Goal: Find specific page/section: Find specific page/section

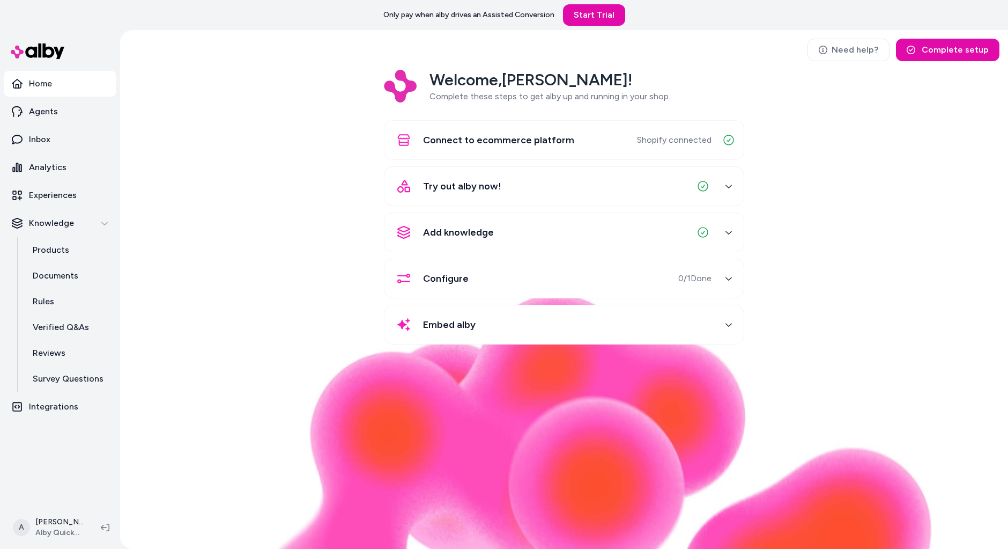
click at [198, 385] on img at bounding box center [564, 421] width 738 height 256
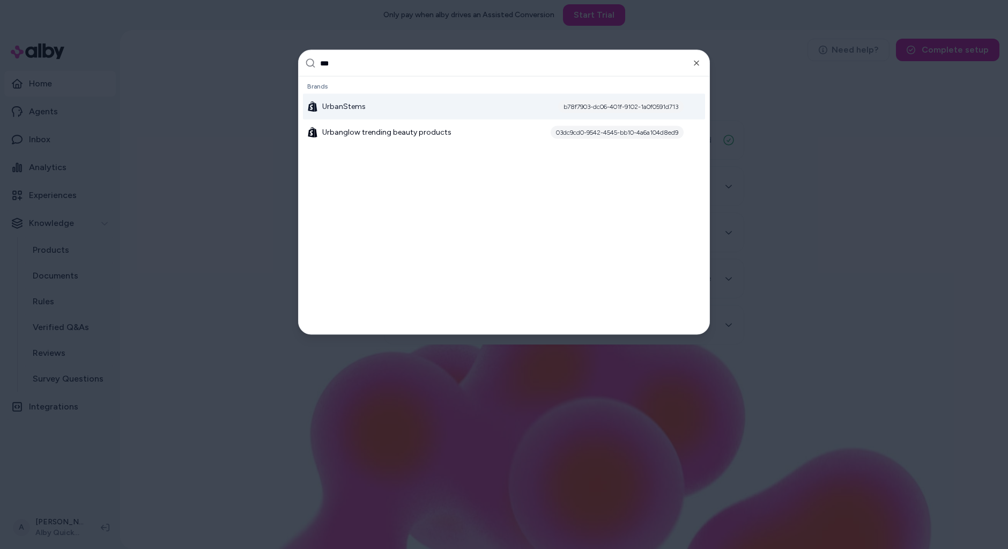
type input "****"
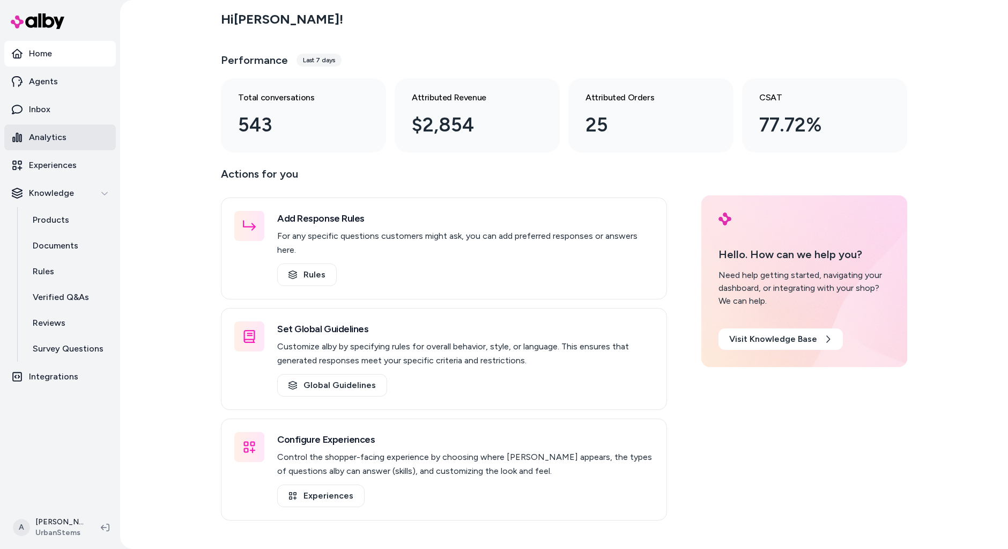
click at [84, 138] on link "Analytics" at bounding box center [60, 137] width 112 height 26
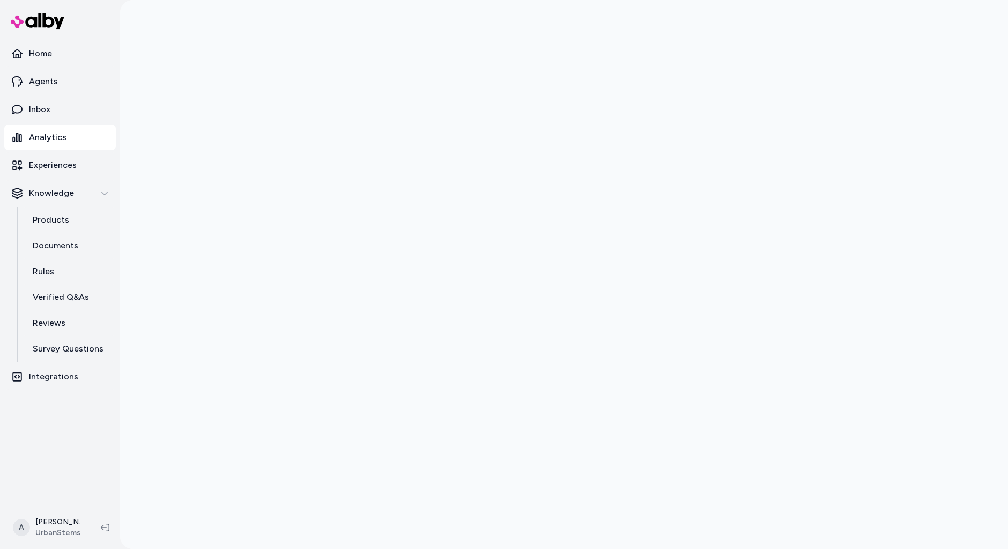
click at [159, 343] on div at bounding box center [564, 274] width 888 height 549
click at [207, 404] on div at bounding box center [564, 274] width 888 height 549
click at [37, 61] on link "Home" at bounding box center [60, 54] width 112 height 26
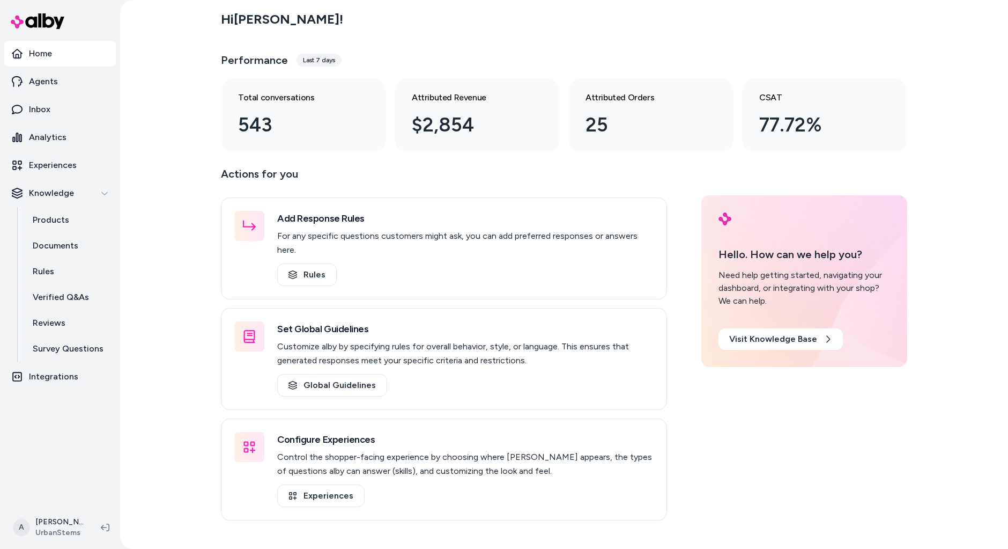
click at [321, 63] on div "Last 7 days" at bounding box center [319, 60] width 45 height 13
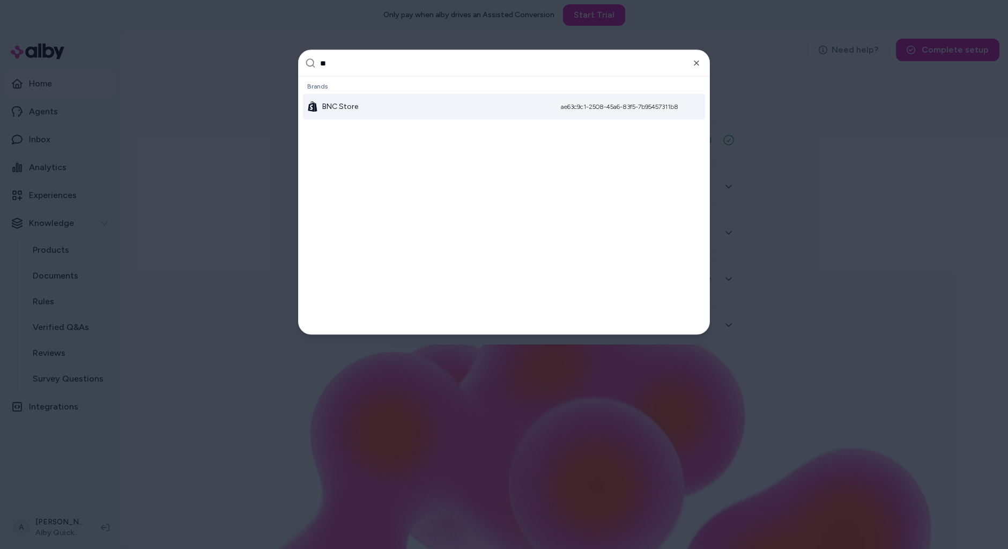
type input "*"
type input "****"
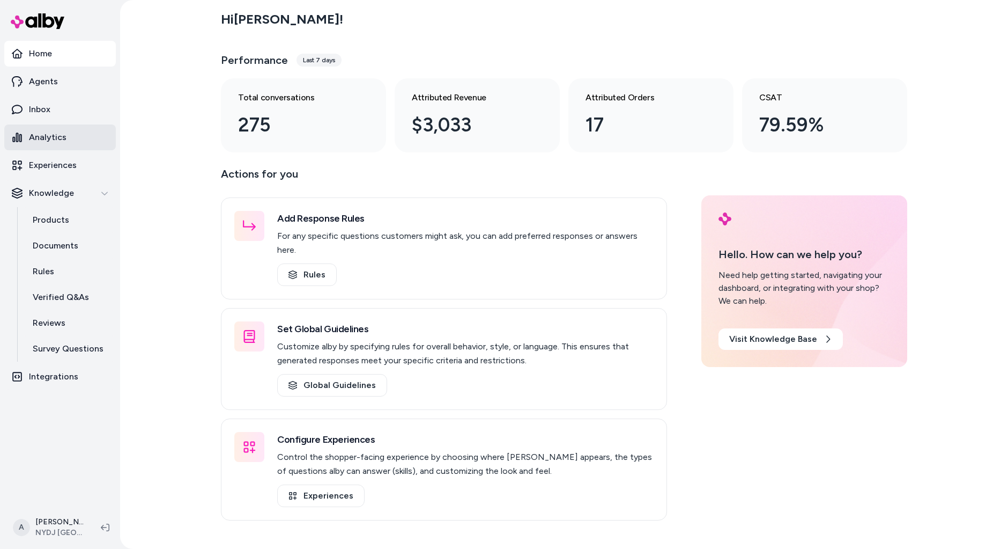
click at [63, 145] on link "Analytics" at bounding box center [60, 137] width 112 height 26
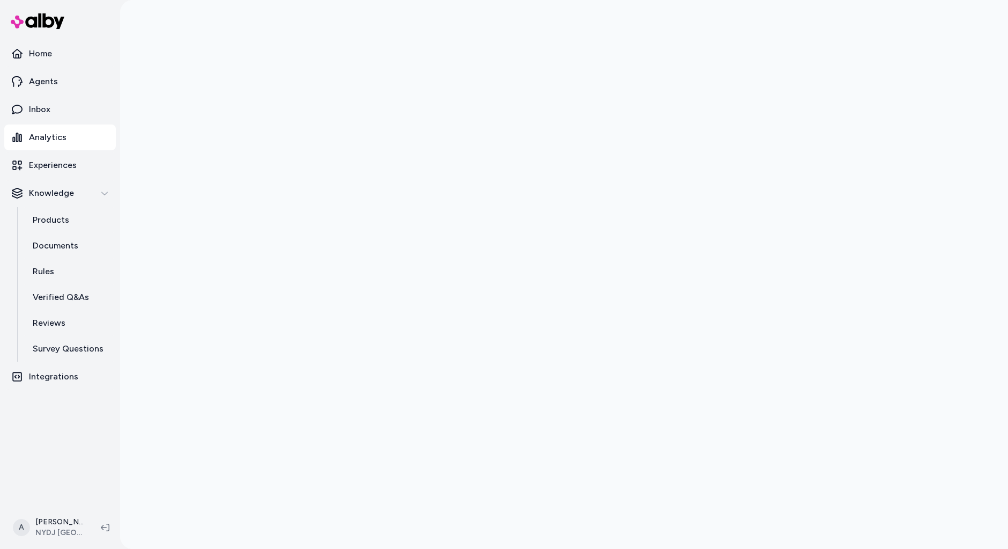
click at [206, 142] on div at bounding box center [564, 274] width 888 height 549
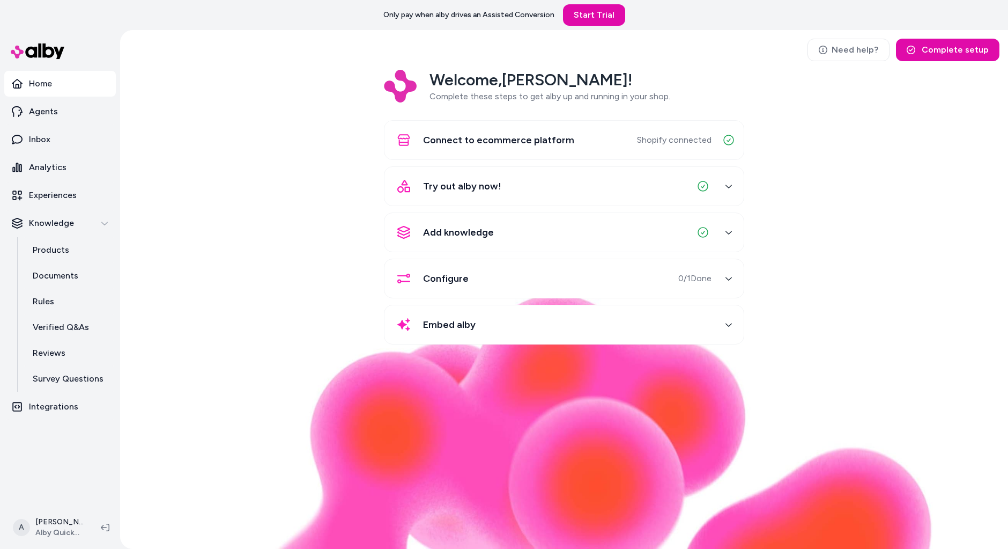
click at [287, 169] on div "Welcome, Andrew ! Complete these steps to get alby up and running in your shop.…" at bounding box center [564, 215] width 871 height 290
click at [70, 164] on link "Analytics" at bounding box center [60, 167] width 112 height 26
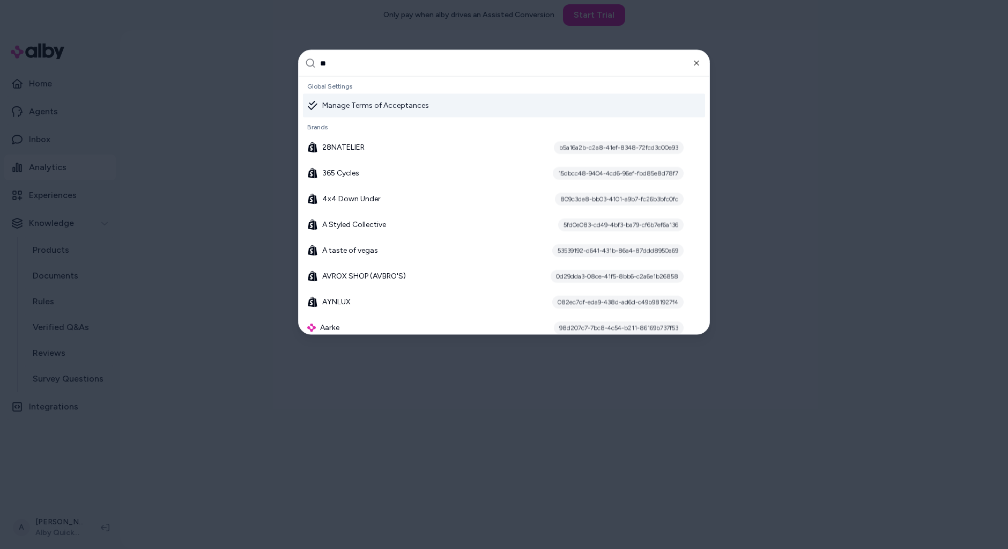
type input "***"
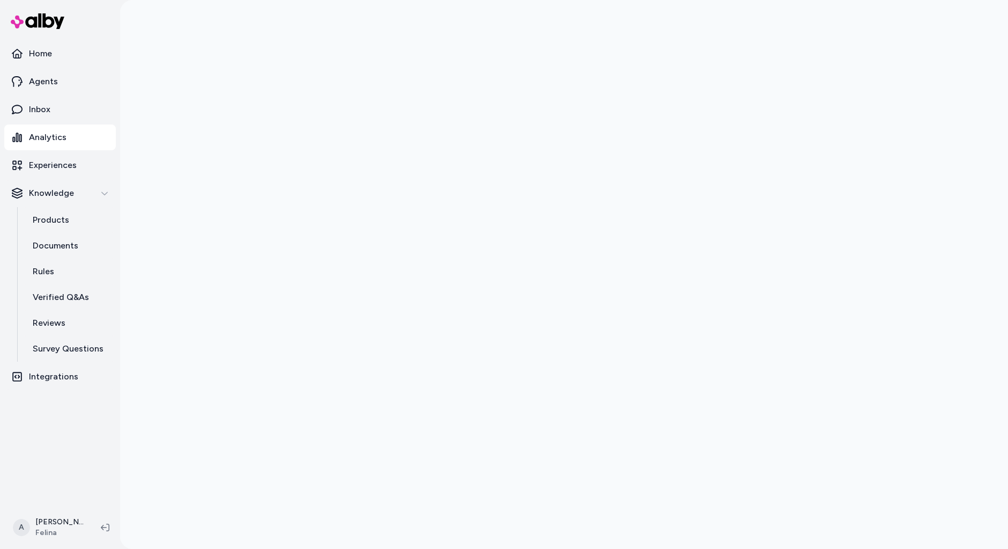
click at [146, 141] on div at bounding box center [564, 274] width 888 height 549
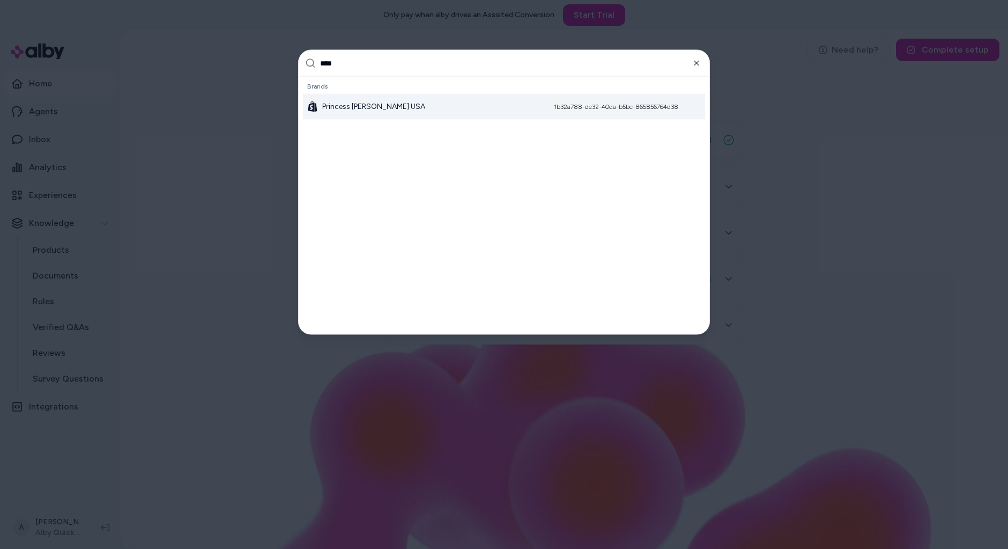
type input "*****"
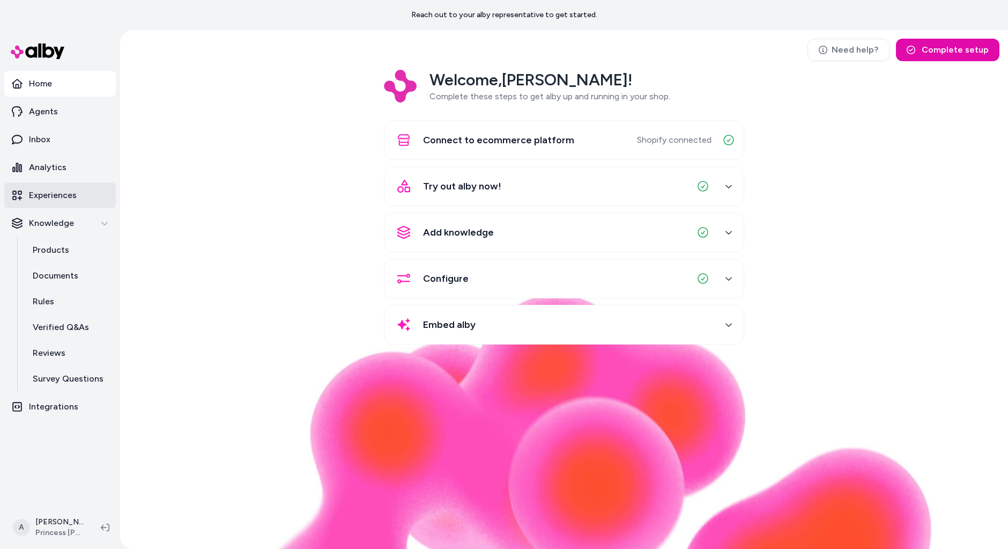
click at [74, 198] on p "Experiences" at bounding box center [53, 195] width 48 height 13
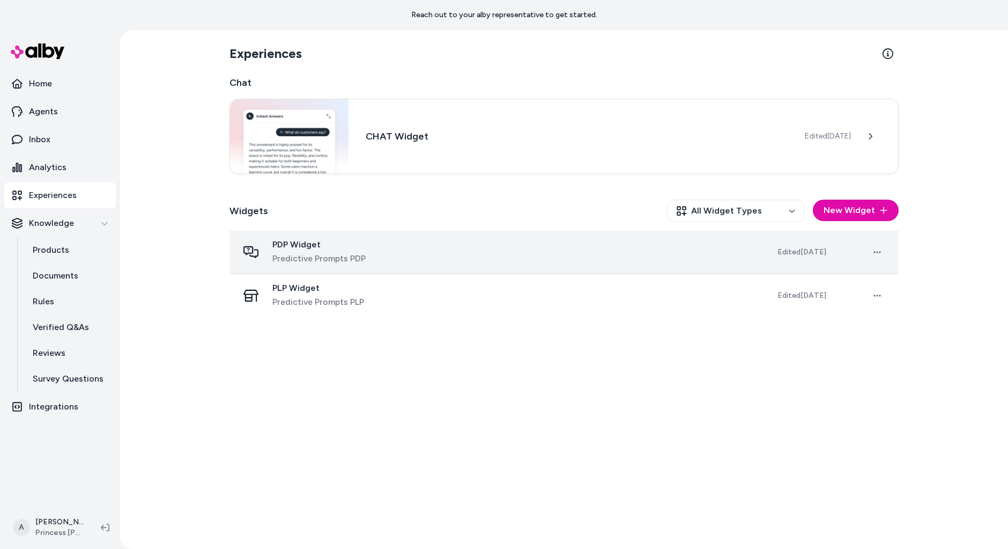
click at [361, 249] on span "PDP Widget" at bounding box center [319, 244] width 93 height 11
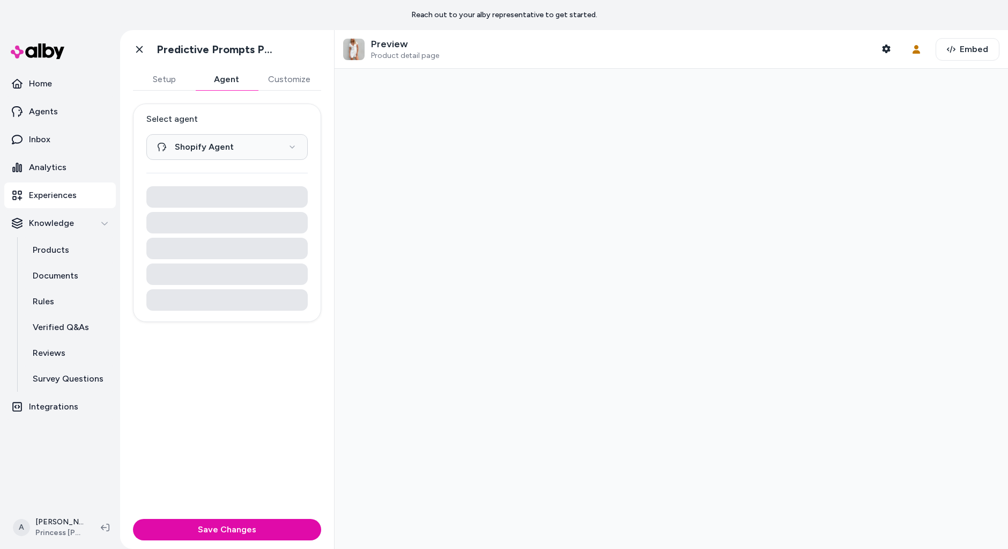
click at [232, 89] on button "Agent" at bounding box center [226, 79] width 62 height 21
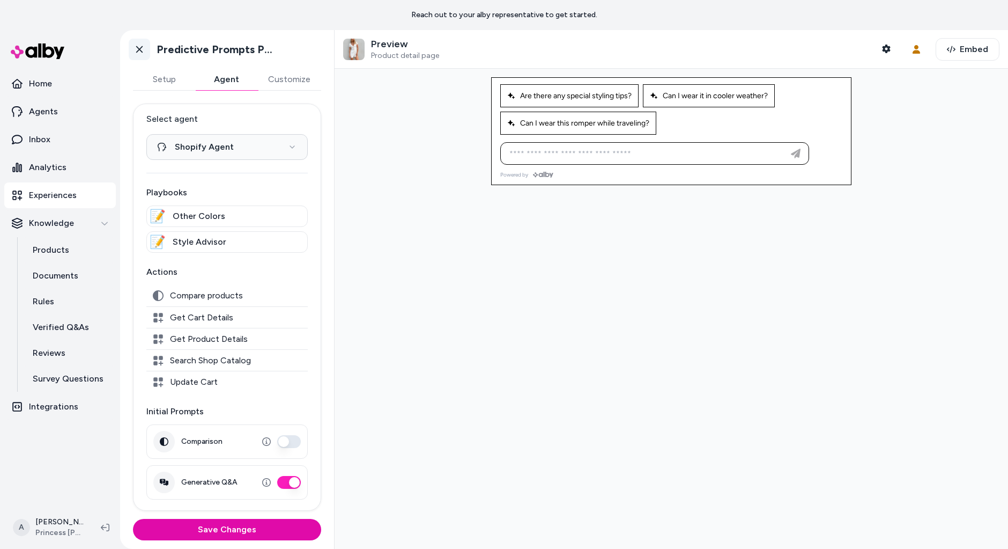
click at [129, 50] on link "Go back" at bounding box center [139, 49] width 21 height 21
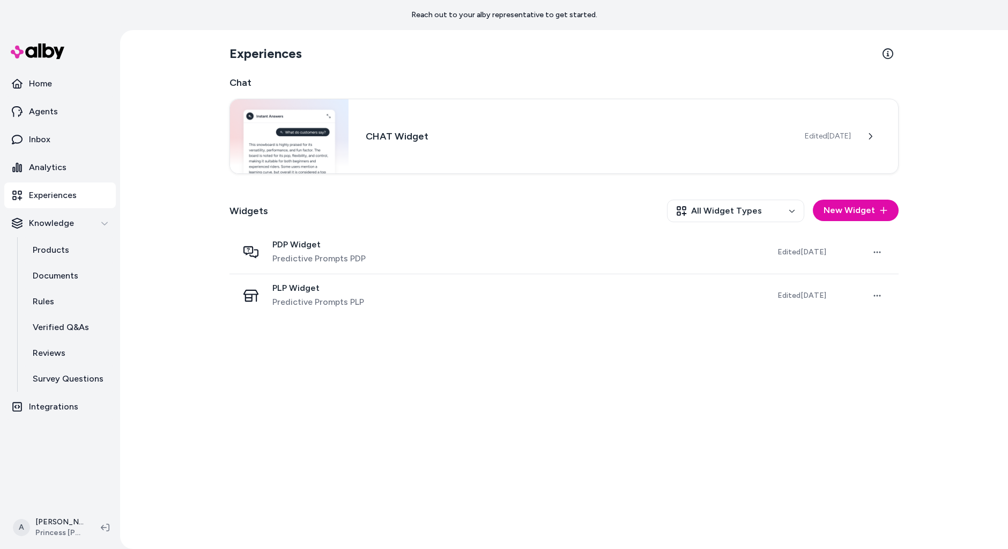
click at [131, 49] on div "Experiences Chat CHAT Widget Edited Oct 6, 2025 Widgets All Widget Types New Wi…" at bounding box center [564, 289] width 888 height 519
click at [41, 115] on p "Agents" at bounding box center [43, 111] width 29 height 13
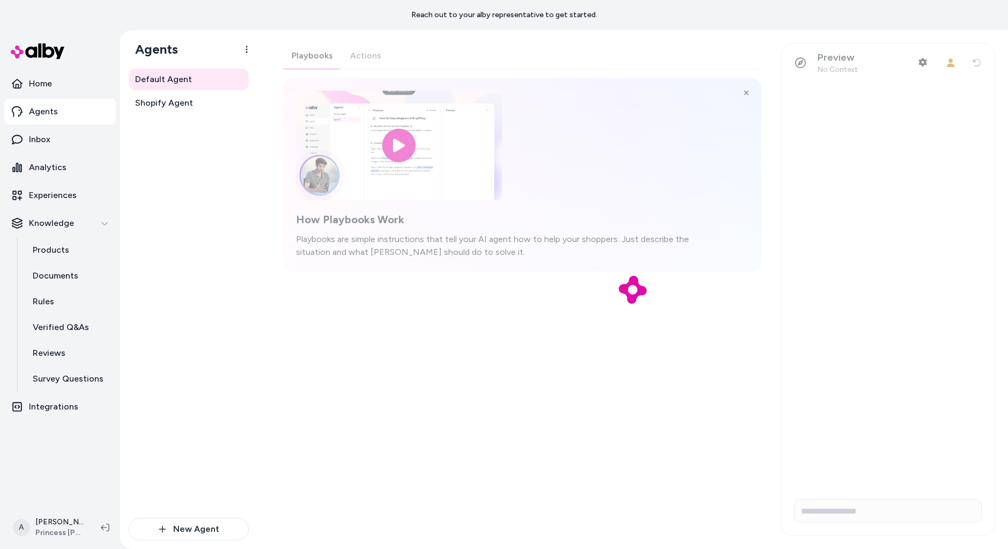
click at [369, 61] on div at bounding box center [632, 289] width 751 height 519
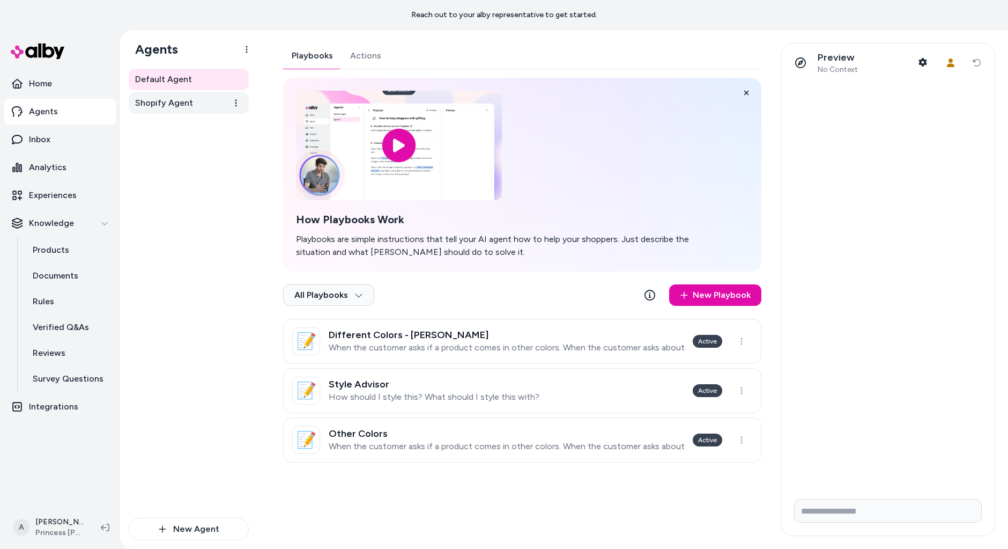
click at [189, 100] on span "Shopify Agent" at bounding box center [164, 103] width 58 height 13
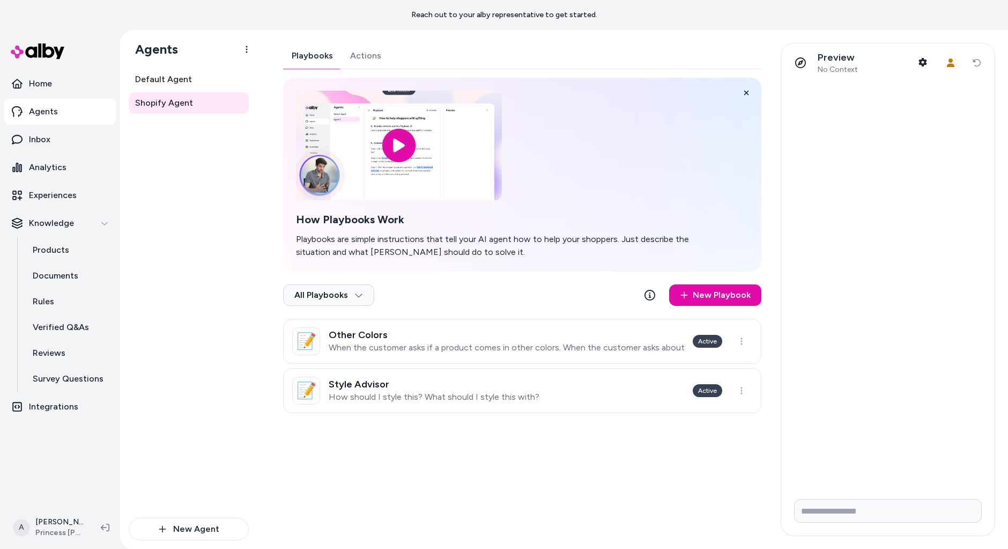
click at [373, 57] on div "Playbooks Actions How Playbooks Work Playbooks are simple instructions that tel…" at bounding box center [522, 228] width 478 height 370
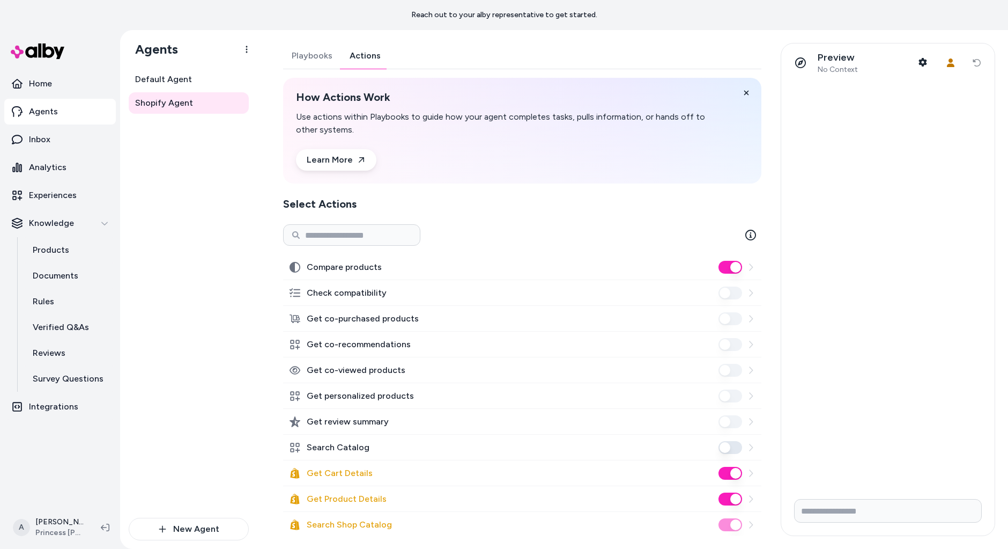
click at [734, 470] on button "Get Cart Details" at bounding box center [731, 473] width 24 height 13
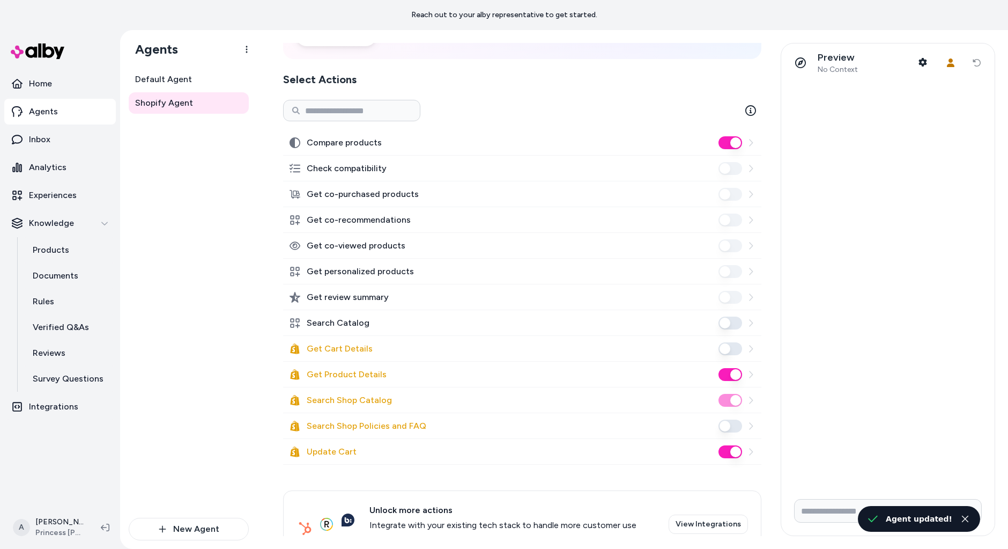
scroll to position [145, 0]
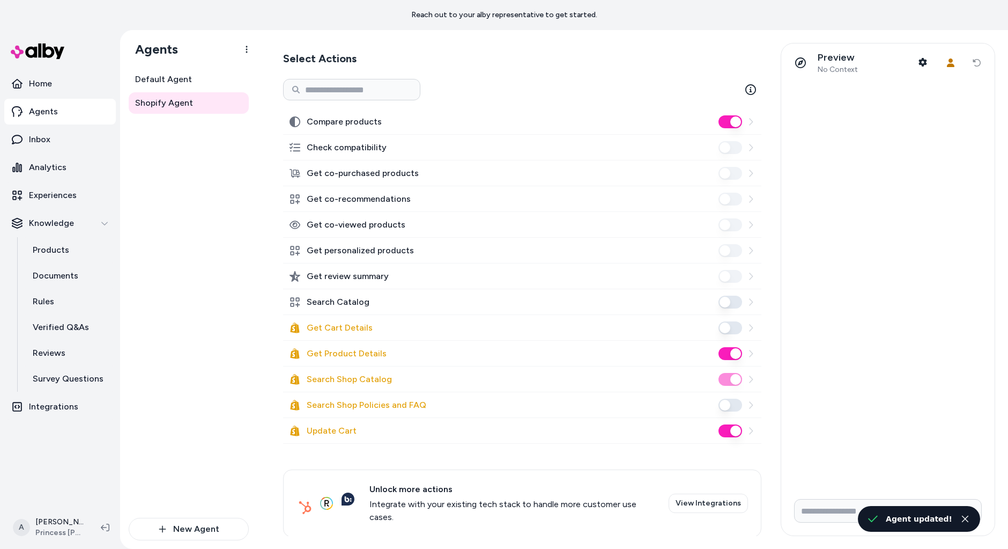
click at [728, 423] on div "Update Cart" at bounding box center [522, 431] width 478 height 26
click at [728, 426] on button "Update Cart" at bounding box center [731, 430] width 24 height 13
click at [200, 267] on div "Default Agent Shopify Agent" at bounding box center [189, 293] width 120 height 449
click at [63, 119] on link "Agents" at bounding box center [60, 112] width 112 height 26
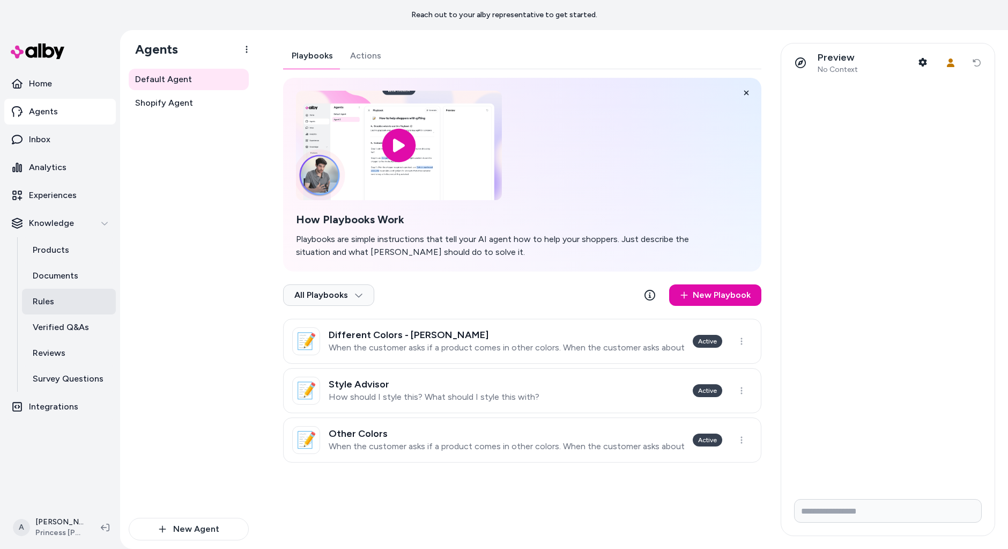
click at [75, 295] on link "Rules" at bounding box center [69, 302] width 94 height 26
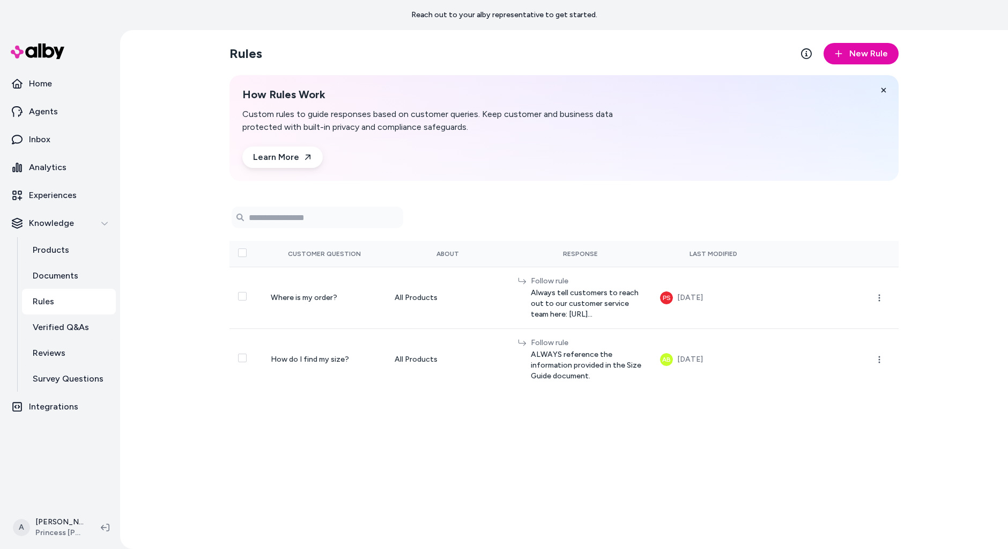
click at [145, 182] on div "Rules New Rule How Rules Work Custom rules to guide responses based on customer…" at bounding box center [564, 289] width 888 height 519
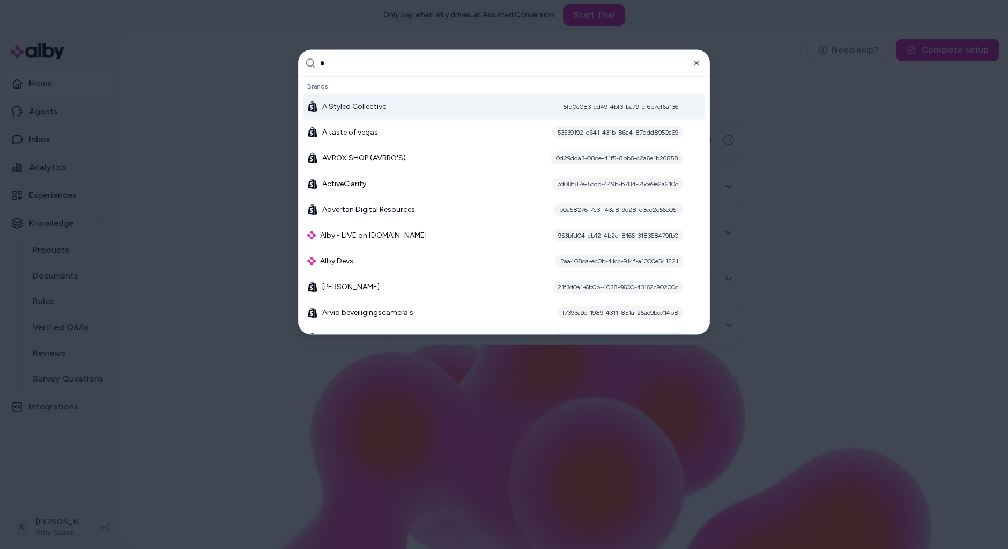
type input "**"
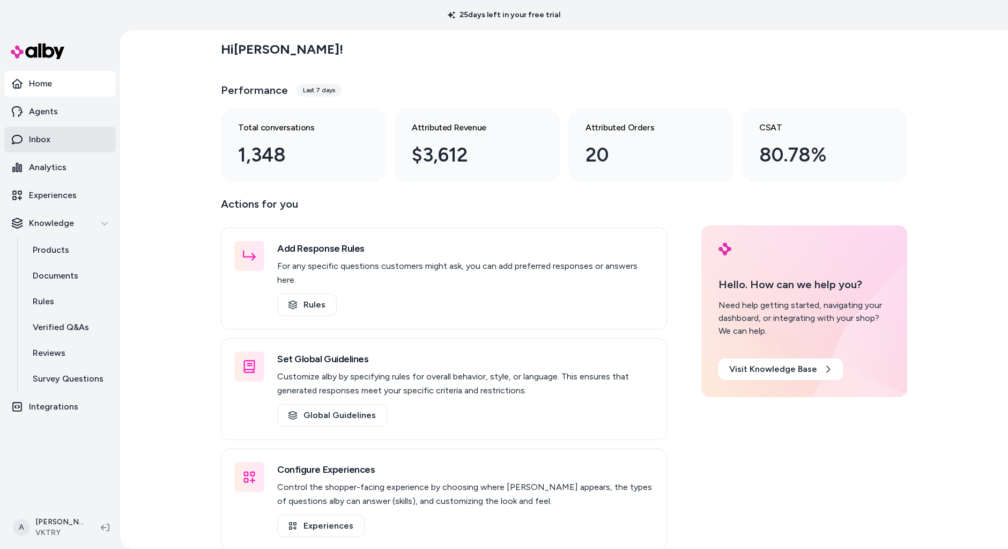
click at [60, 138] on link "Inbox" at bounding box center [60, 140] width 112 height 26
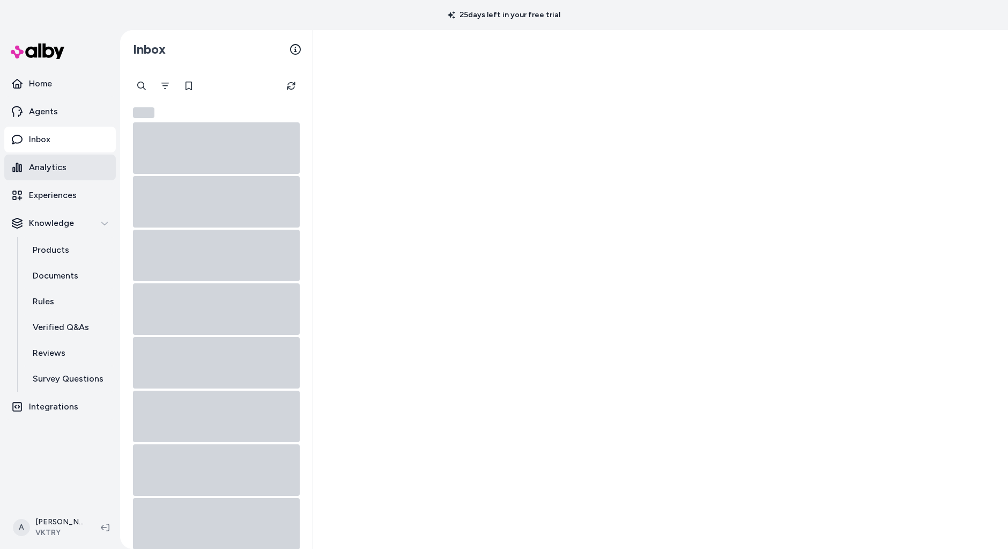
click at [61, 166] on p "Analytics" at bounding box center [48, 167] width 38 height 13
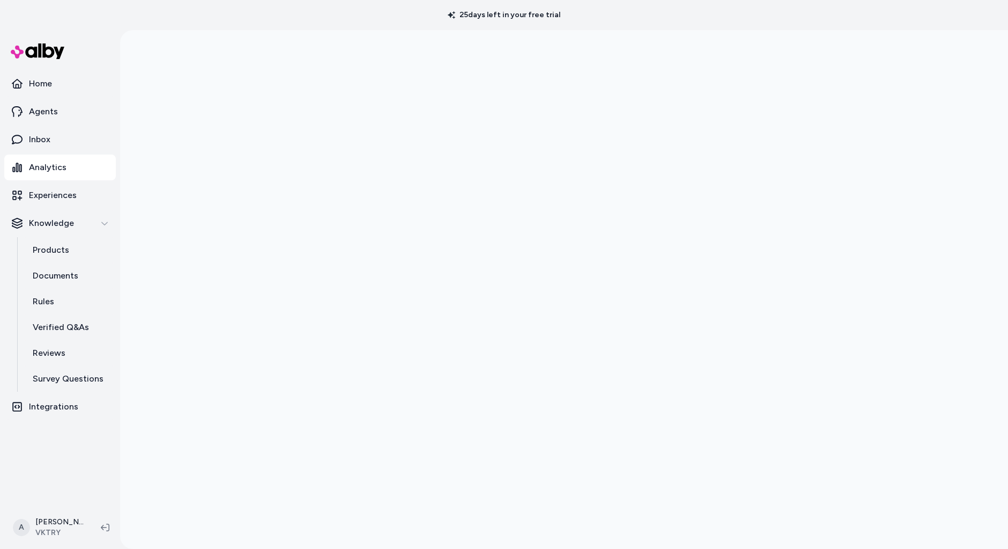
click at [182, 255] on div at bounding box center [564, 304] width 888 height 549
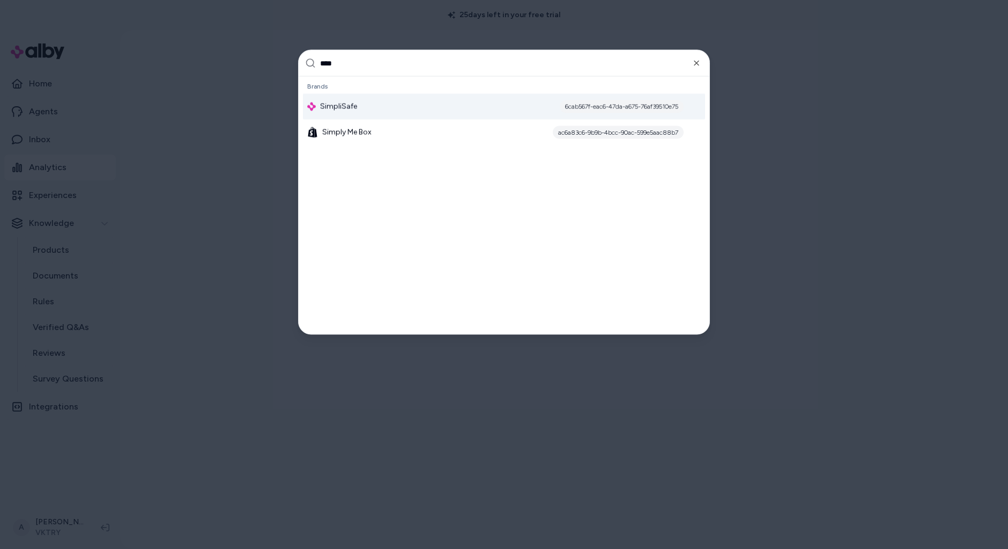
type input "*****"
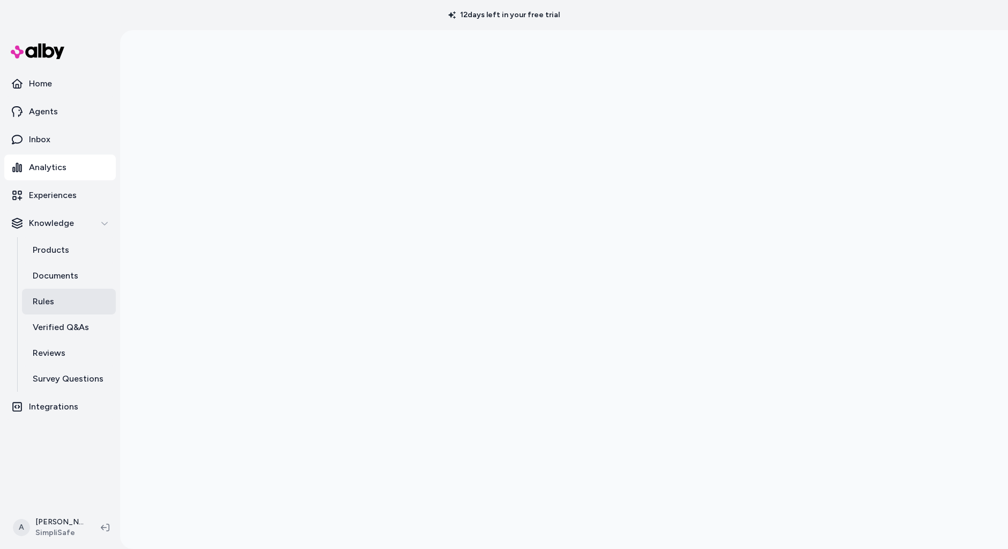
click at [85, 306] on link "Rules" at bounding box center [69, 302] width 94 height 26
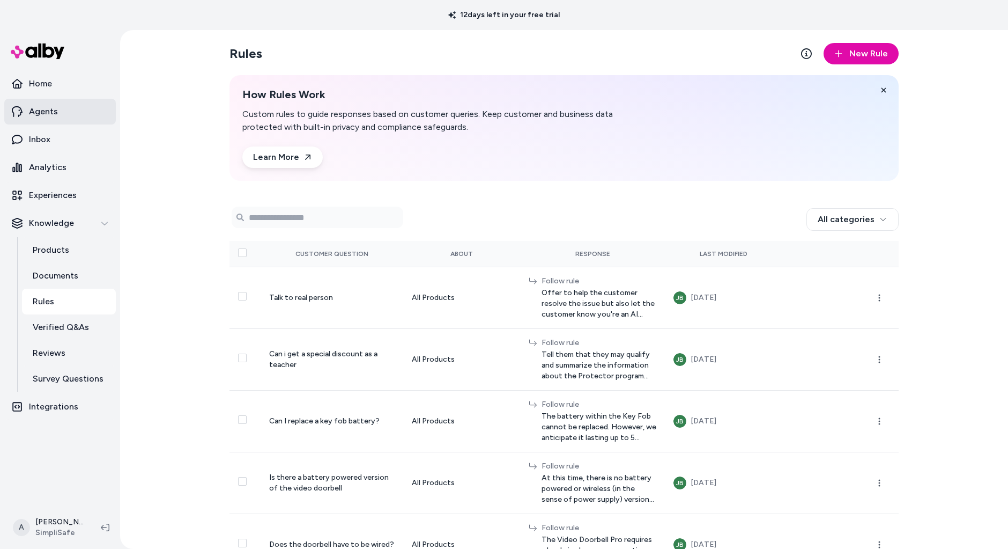
click at [65, 107] on link "Agents" at bounding box center [60, 112] width 112 height 26
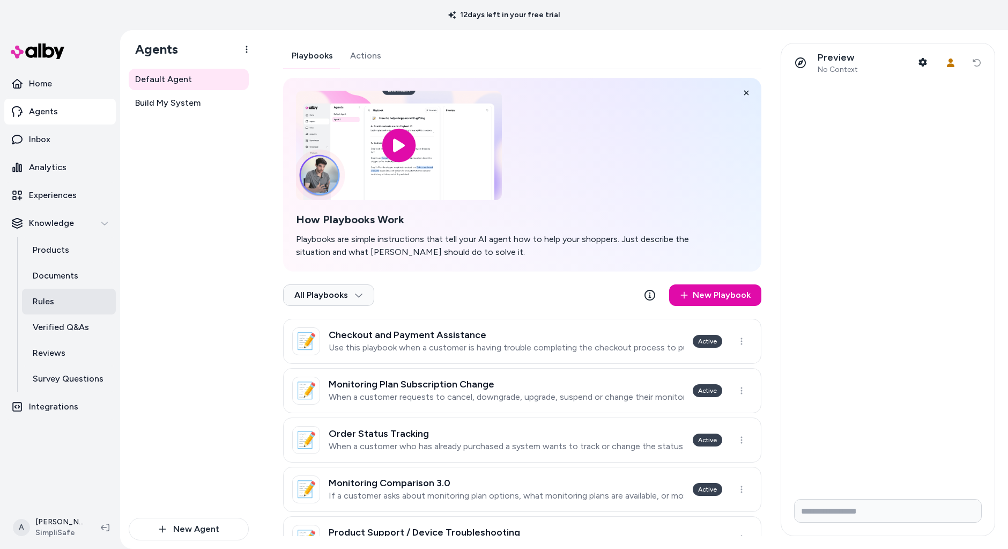
click at [57, 298] on link "Rules" at bounding box center [69, 302] width 94 height 26
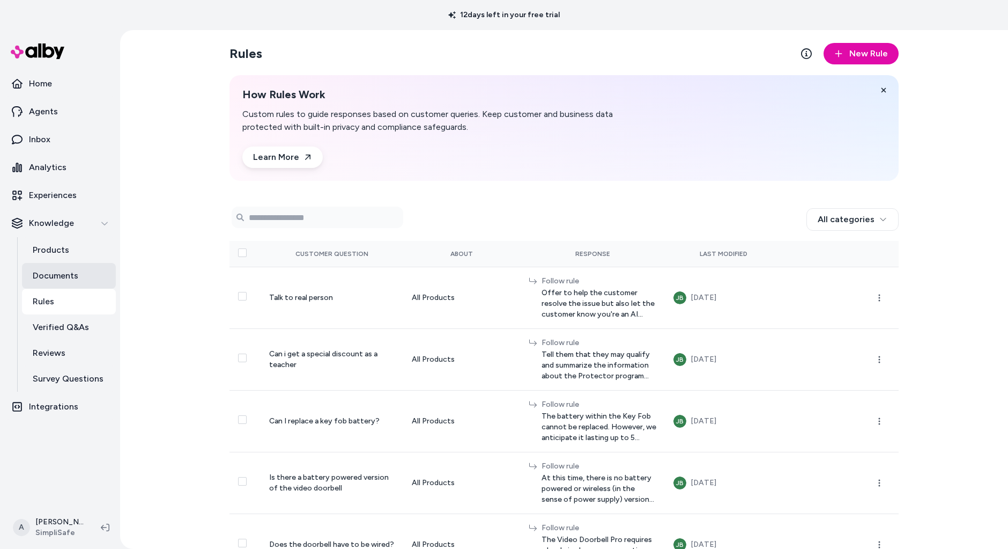
click at [70, 277] on p "Documents" at bounding box center [56, 275] width 46 height 13
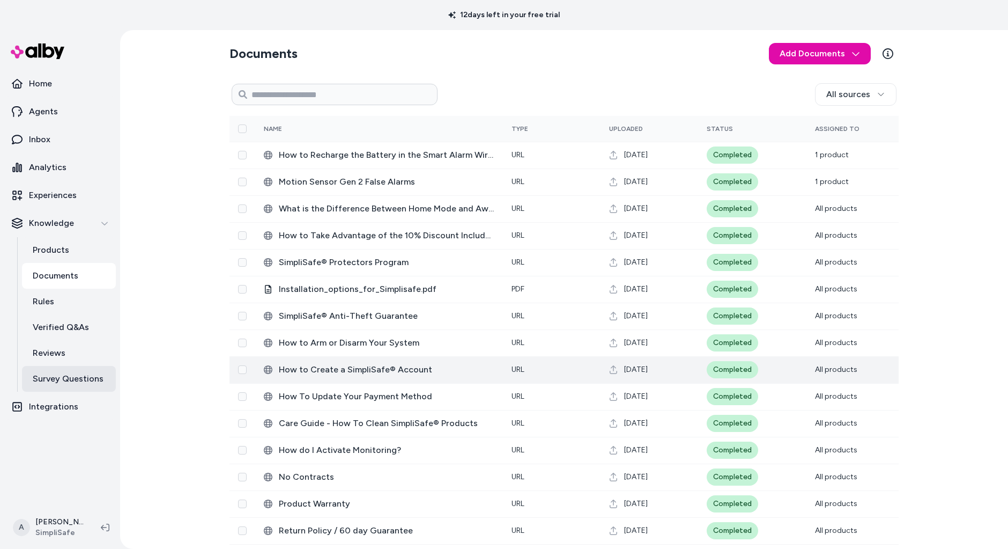
click at [83, 370] on link "Survey Questions" at bounding box center [69, 379] width 94 height 26
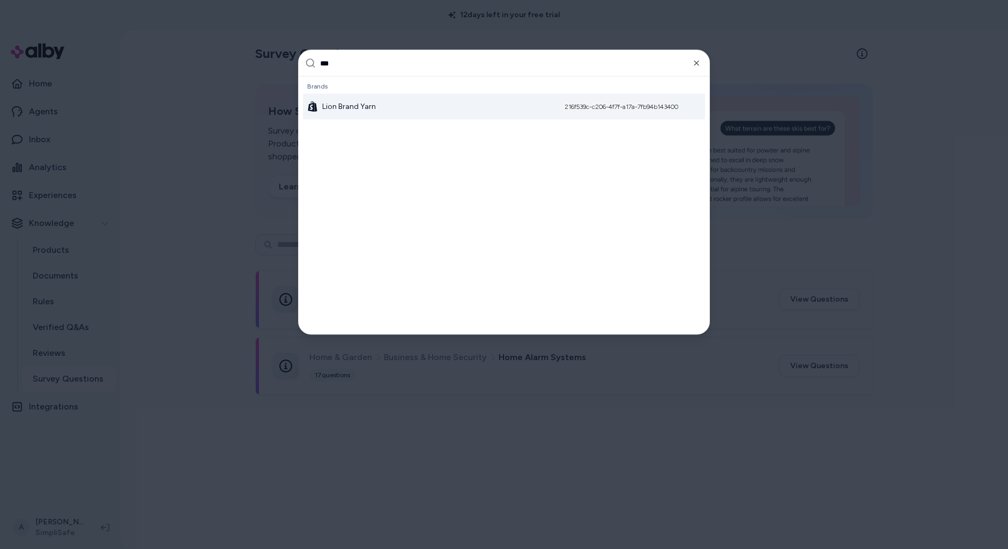
type input "****"
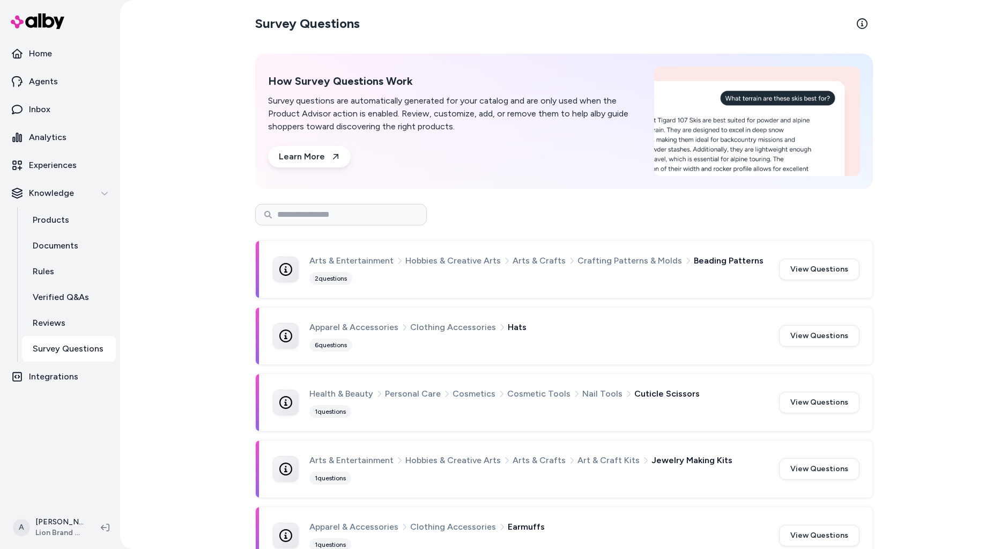
click at [539, 257] on span "Arts & Crafts" at bounding box center [539, 261] width 53 height 14
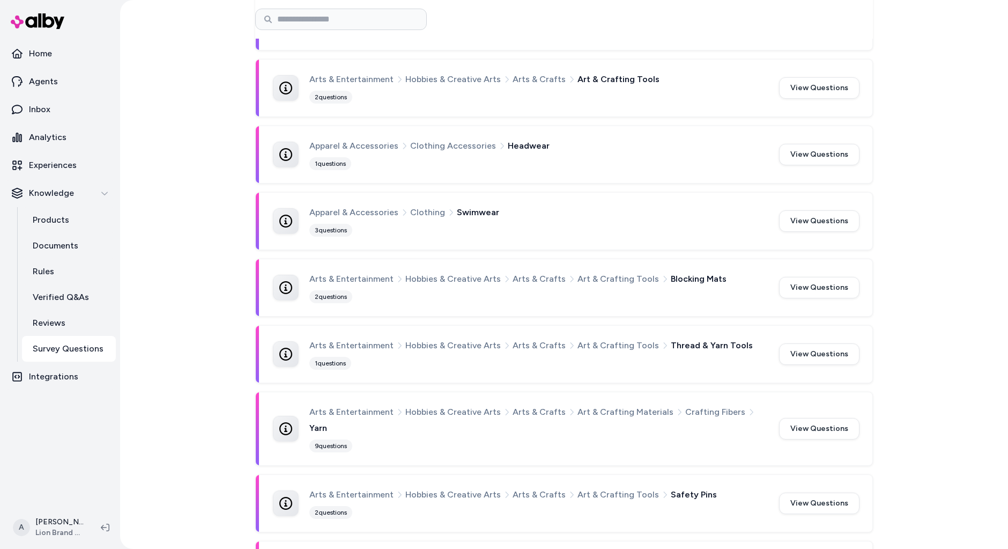
scroll to position [816, 0]
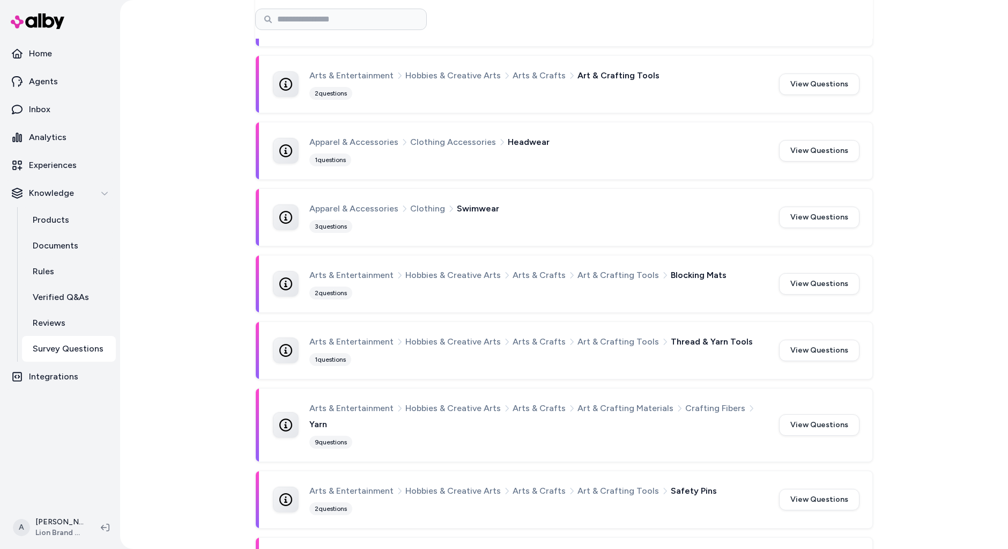
click at [441, 209] on div "Apparel & Accessories Clothing Swimwear 3 questions" at bounding box center [538, 217] width 457 height 31
click at [828, 207] on div "Apparel & Accessories Clothing Swimwear 3 questions View Questions" at bounding box center [566, 217] width 587 height 31
click at [828, 207] on button "View Questions" at bounding box center [819, 217] width 80 height 21
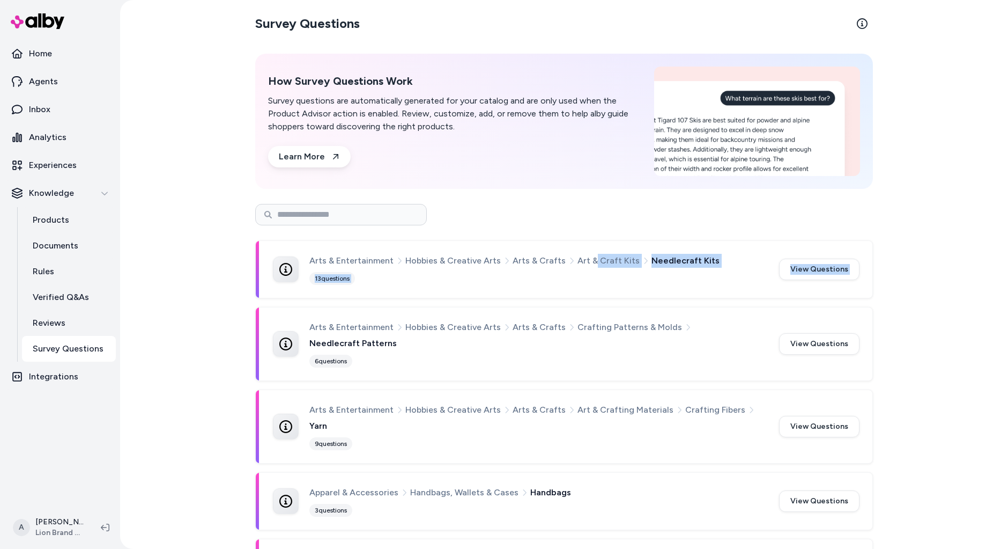
drag, startPoint x: 586, startPoint y: 255, endPoint x: 368, endPoint y: 255, distance: 218.3
click at [376, 283] on div "Arts & Entertainment Hobbies & Creative Arts Arts & Crafts Art & Craft Kits Nee…" at bounding box center [538, 269] width 457 height 31
click at [365, 255] on span "Arts & Entertainment" at bounding box center [352, 261] width 84 height 14
click at [75, 285] on link "Verified Q&As" at bounding box center [69, 297] width 94 height 26
